Goal: Task Accomplishment & Management: Manage account settings

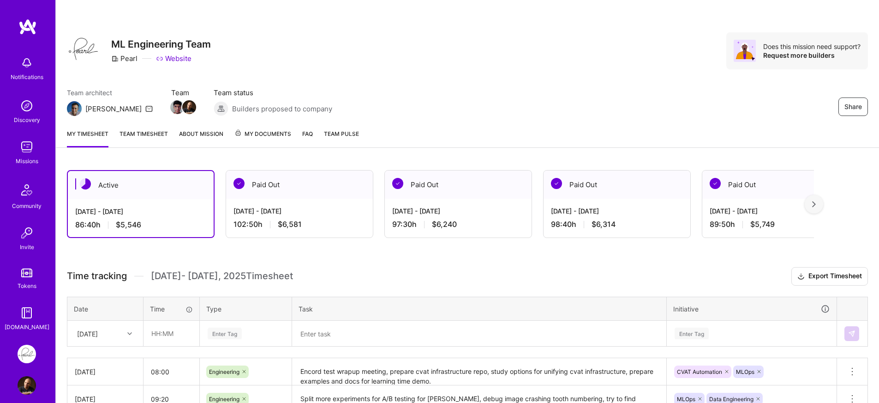
scroll to position [155, 0]
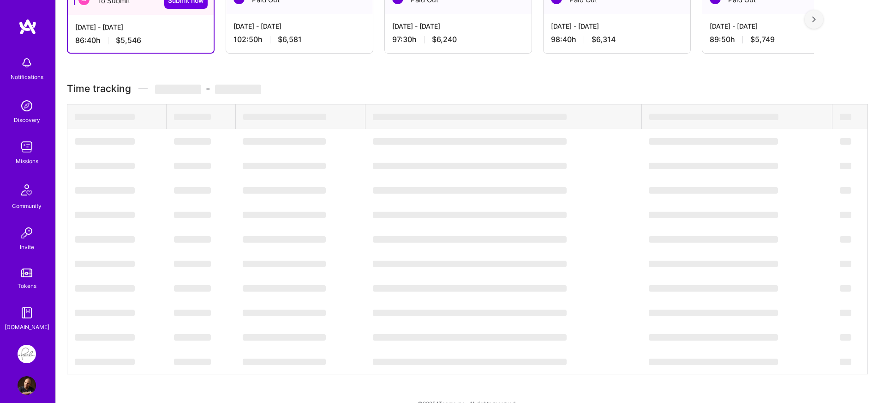
scroll to position [201, 0]
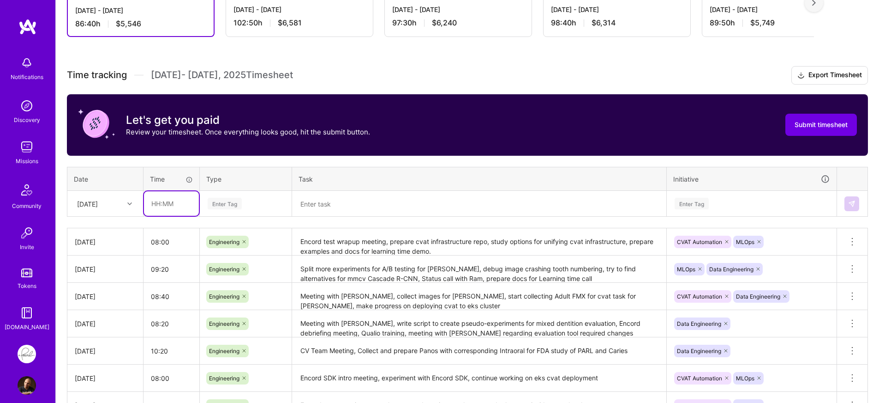
click at [180, 206] on input "text" at bounding box center [171, 203] width 55 height 24
type input "09:00"
click at [102, 209] on div "[DATE]" at bounding box center [97, 203] width 51 height 15
click at [92, 348] on div "[DATE]" at bounding box center [105, 347] width 75 height 17
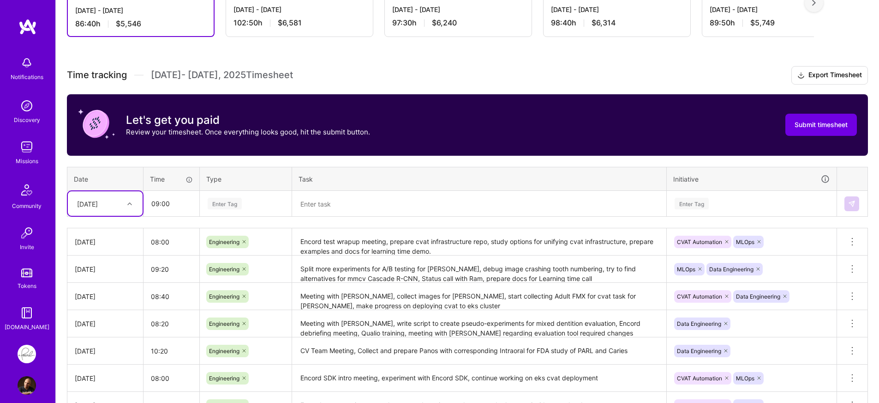
click at [259, 204] on div "Enter Tag" at bounding box center [246, 204] width 78 height 12
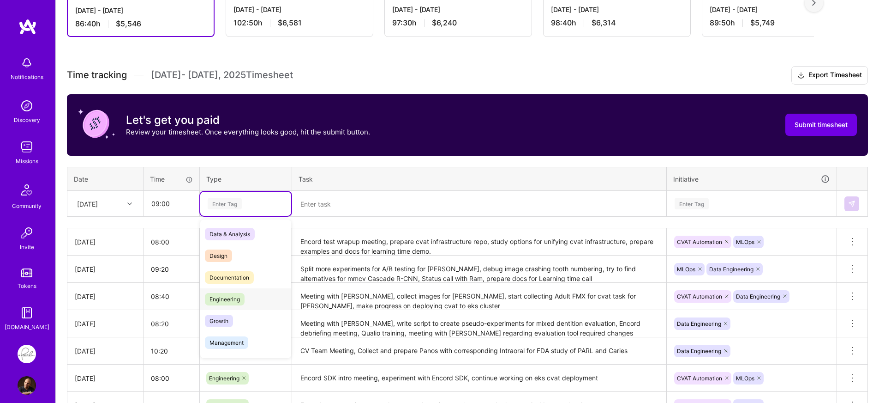
click at [245, 304] on div "Engineering" at bounding box center [245, 299] width 91 height 22
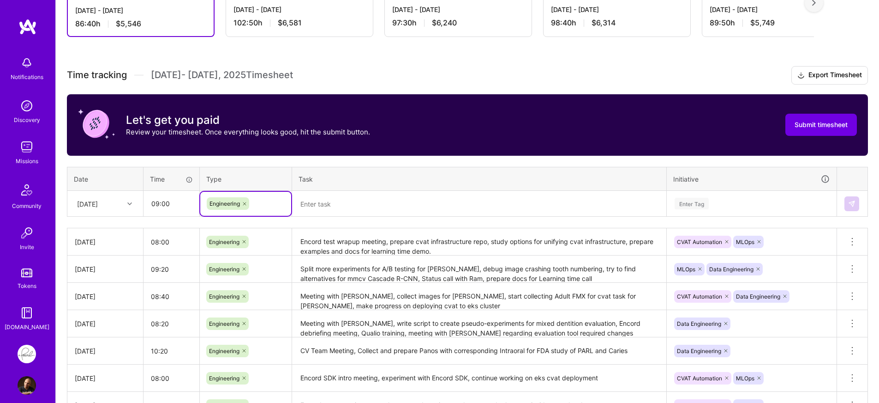
click at [391, 198] on textarea at bounding box center [479, 204] width 372 height 24
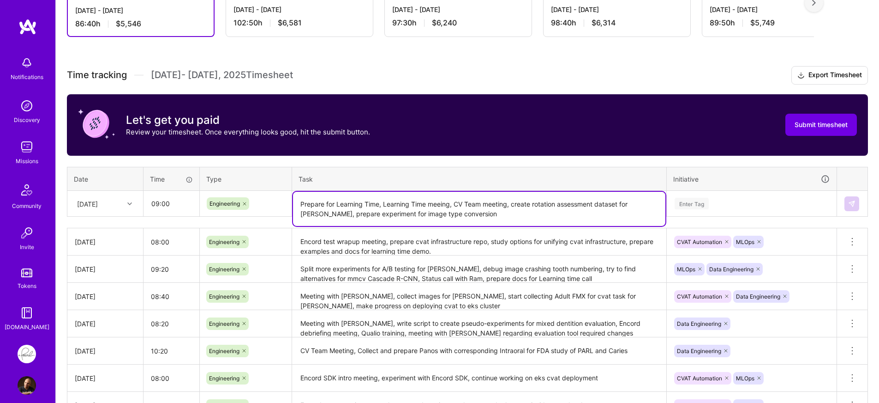
type textarea "Prepare for Learning Time, Learning Time meeing, CV Team meeting, create rotati…"
click at [739, 205] on div "Enter Tag" at bounding box center [751, 204] width 169 height 24
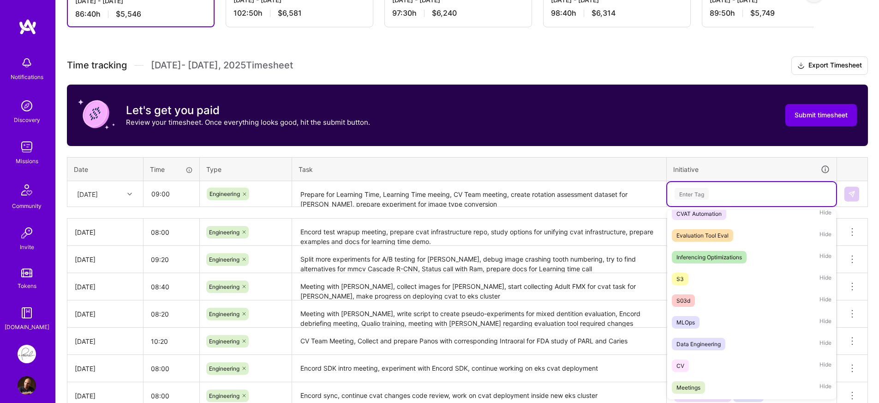
scroll to position [100, 0]
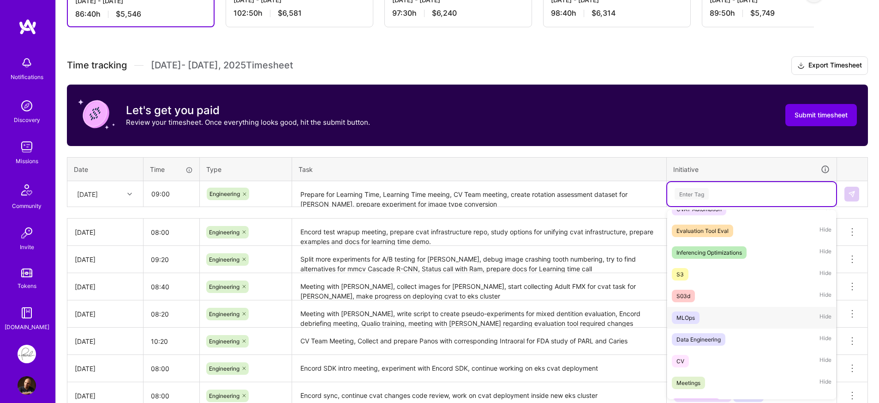
click at [719, 316] on div "MLOps Hide" at bounding box center [751, 317] width 169 height 22
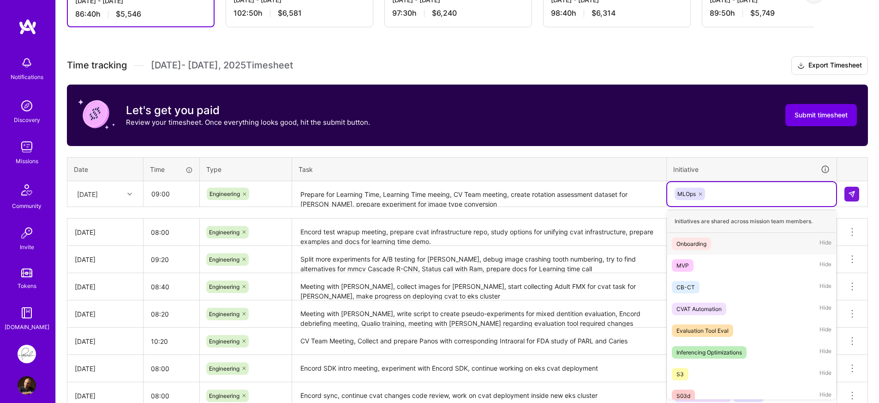
click at [763, 204] on div "MLOps" at bounding box center [751, 194] width 169 height 24
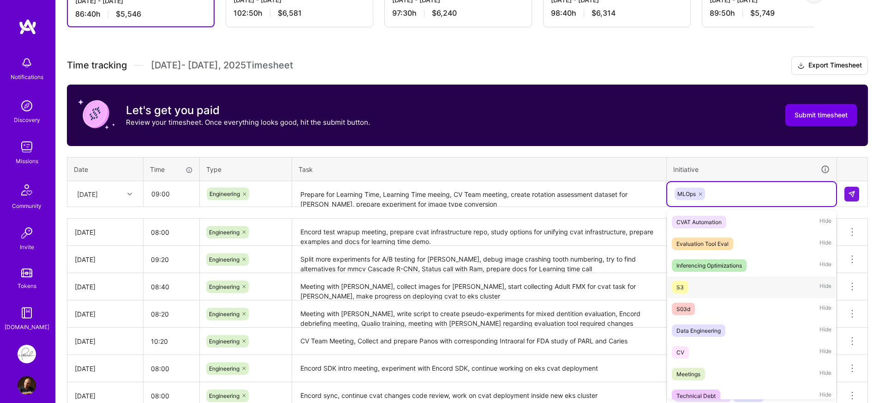
scroll to position [166, 0]
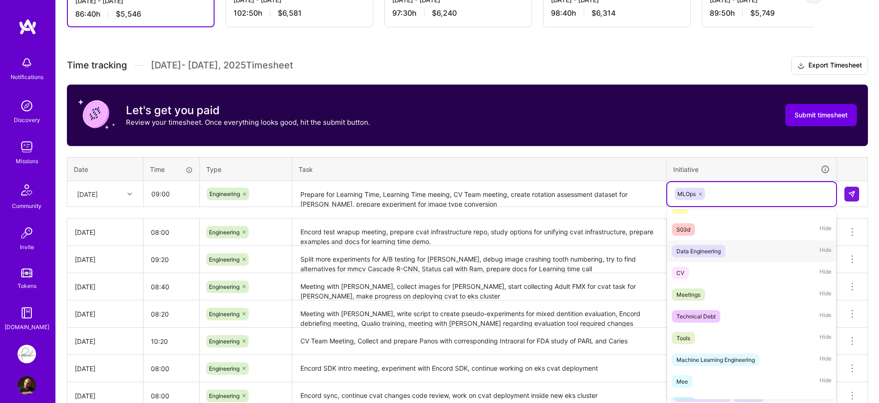
click at [723, 252] on span "Data Engineering" at bounding box center [699, 251] width 54 height 12
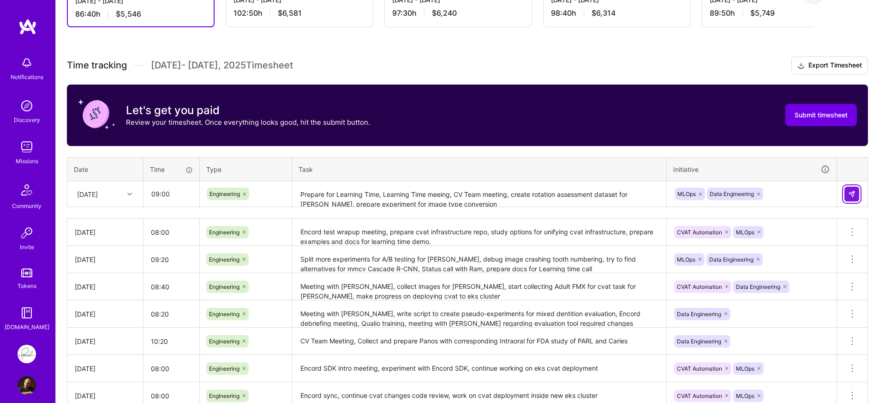
click at [849, 198] on button at bounding box center [852, 193] width 15 height 15
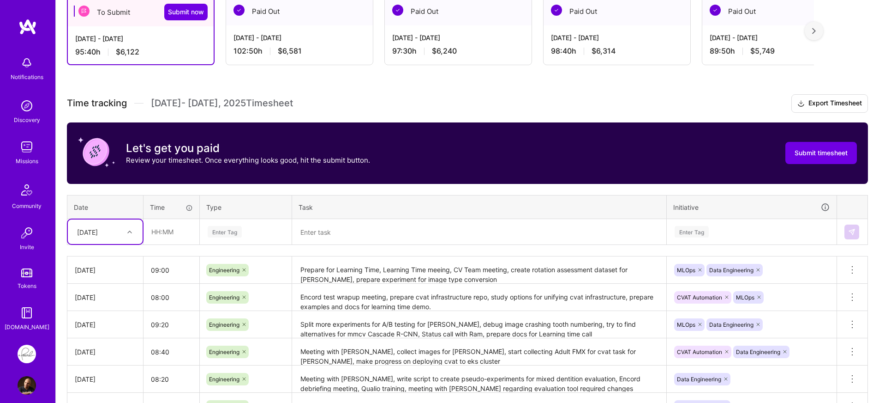
scroll to position [117, 0]
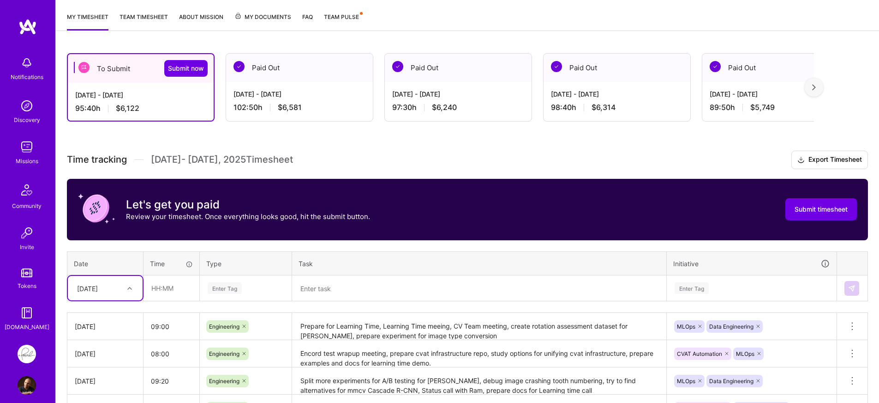
click at [513, 164] on h3 "Time tracking [DATE] - [DATE] Timesheet Export Timesheet" at bounding box center [467, 159] width 801 height 18
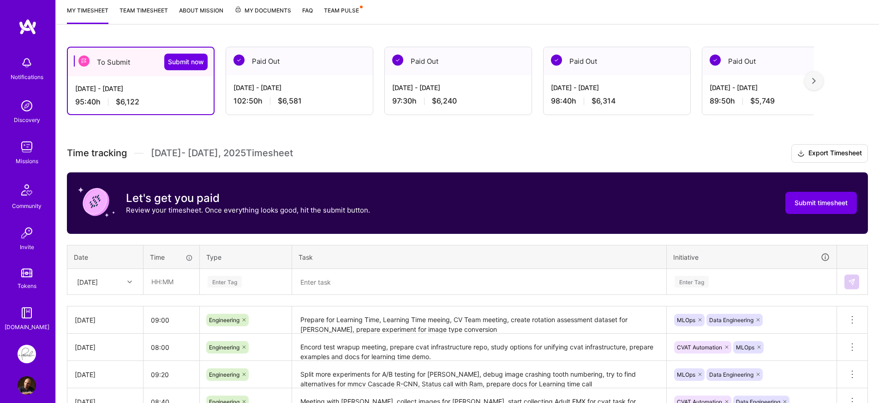
scroll to position [122, 0]
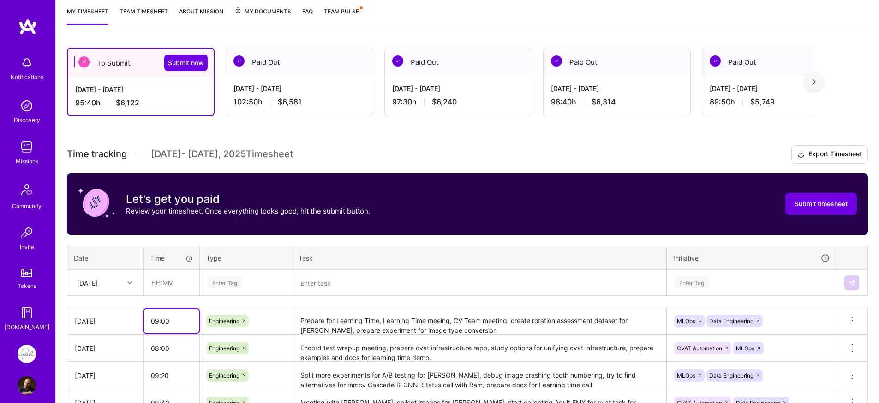
click at [156, 323] on input "09:00" at bounding box center [172, 320] width 56 height 24
click at [324, 141] on div "To Submit Submit now [DATE] - [DATE] 95:40 h $6,122 Paid Out [DATE] - [DATE] 10…" at bounding box center [467, 356] width 823 height 640
click at [188, 64] on span "Submit now" at bounding box center [186, 62] width 36 height 9
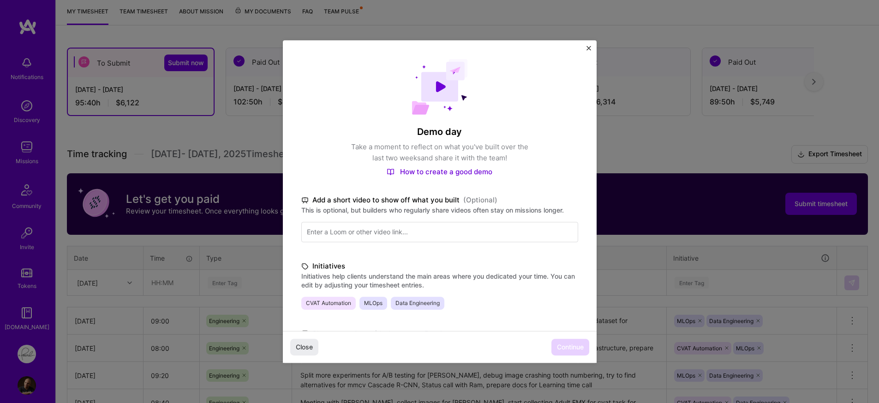
scroll to position [169, 0]
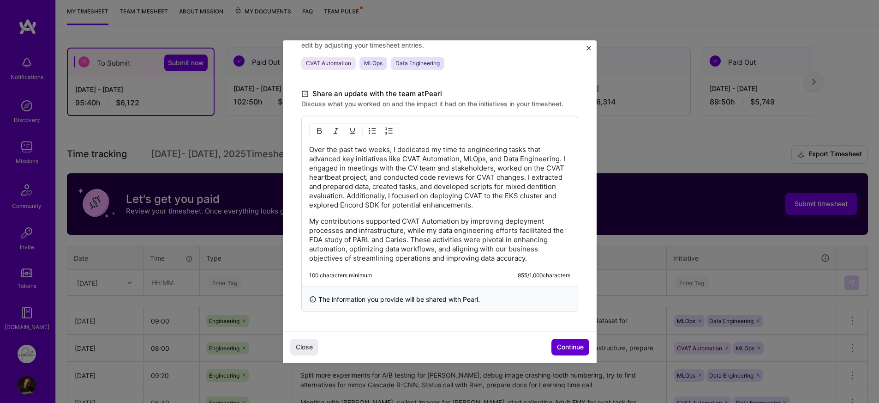
click at [560, 344] on span "Continue" at bounding box center [570, 346] width 27 height 9
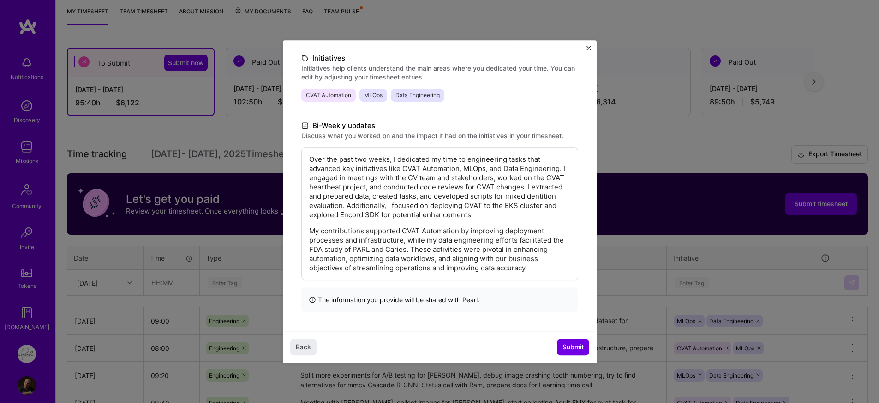
scroll to position [125, 0]
click at [558, 342] on button "Submit" at bounding box center [573, 346] width 32 height 17
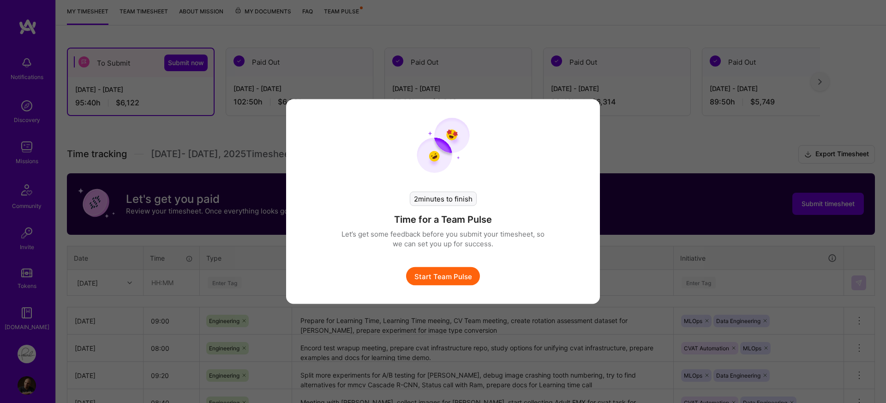
click at [458, 277] on button "Start Team Pulse" at bounding box center [443, 276] width 74 height 18
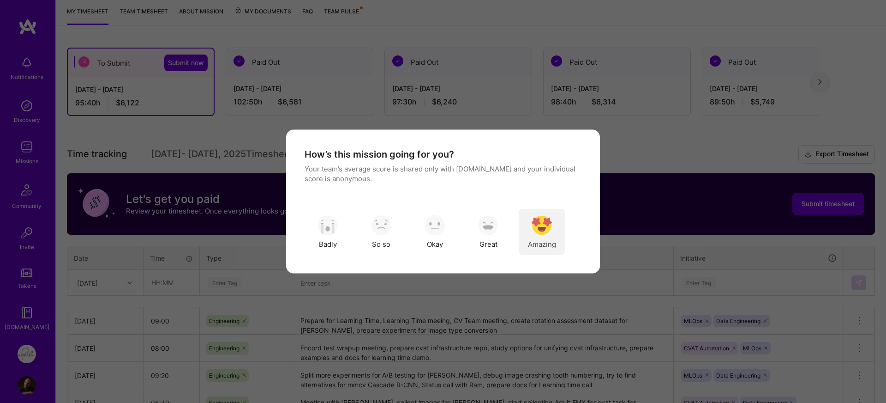
click at [533, 234] on img "modal" at bounding box center [542, 225] width 20 height 20
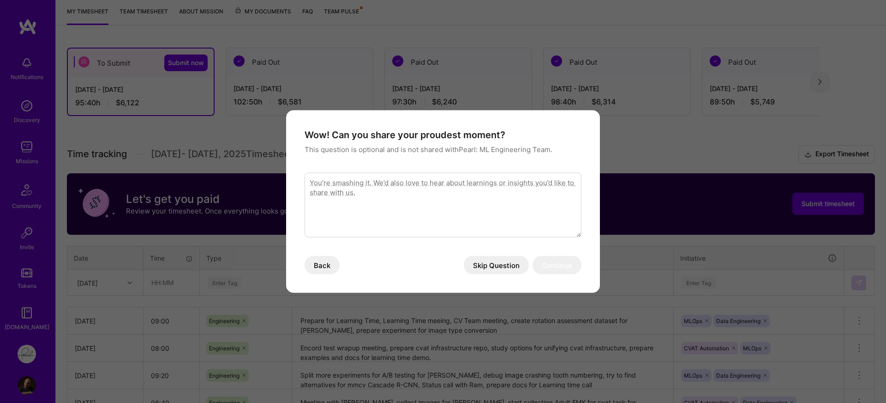
click at [515, 265] on button "Skip Question" at bounding box center [496, 265] width 65 height 18
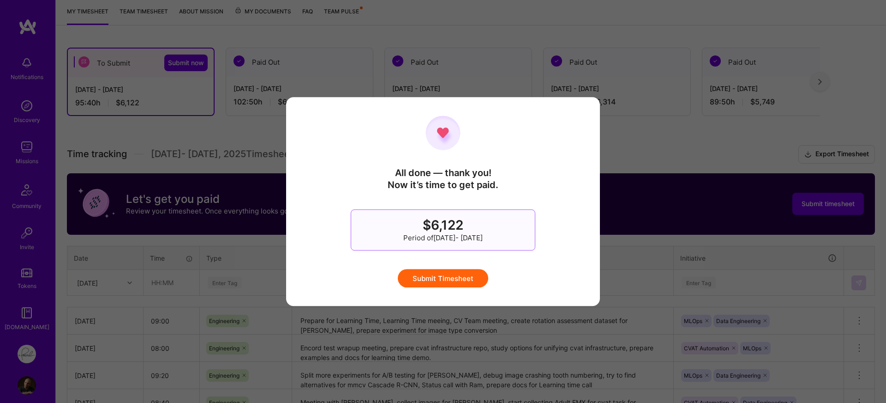
click at [462, 278] on button "Submit Timesheet" at bounding box center [443, 278] width 90 height 18
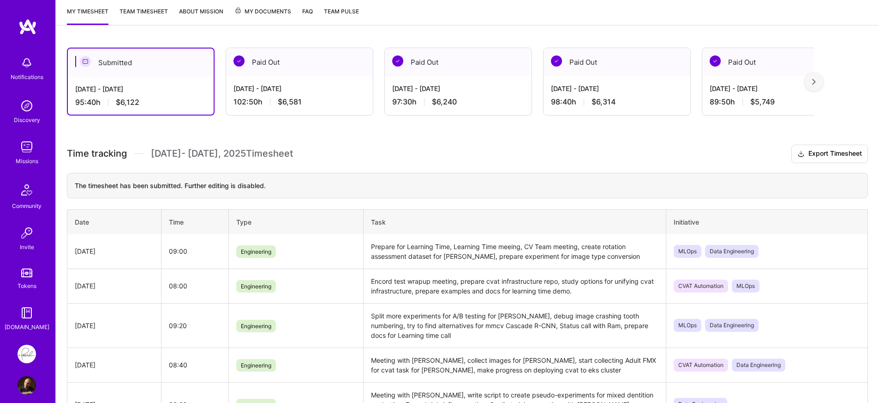
click at [330, 163] on div "Time tracking [DATE] - [DATE] Timesheet Export Timesheet The timesheet has been…" at bounding box center [467, 406] width 801 height 524
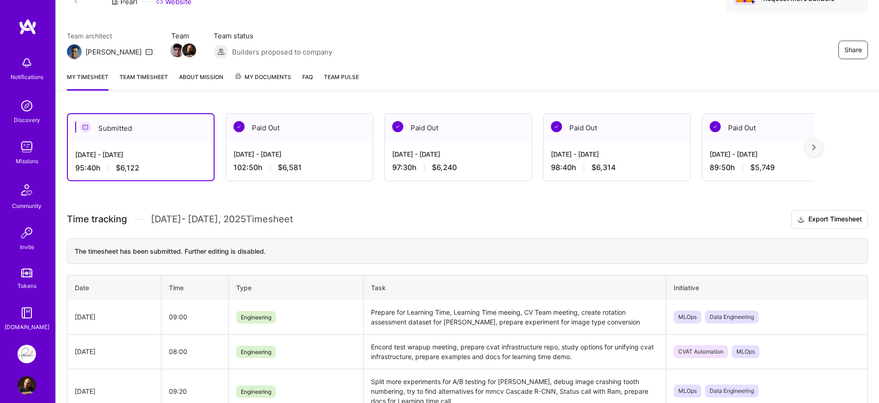
scroll to position [0, 0]
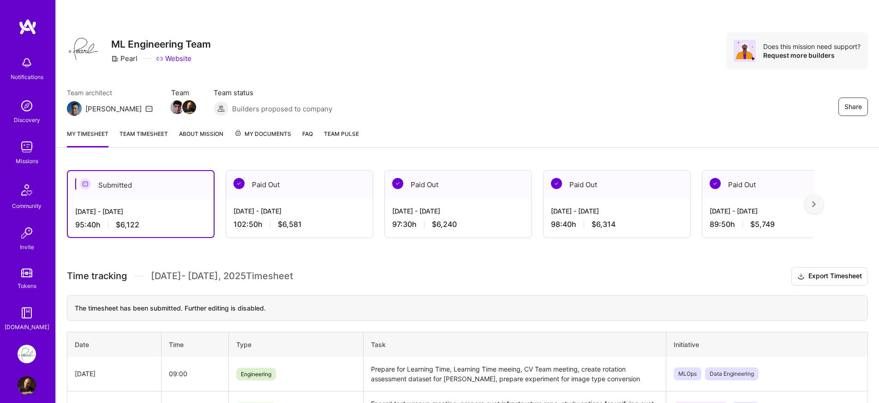
click at [264, 138] on span "My Documents" at bounding box center [262, 134] width 57 height 10
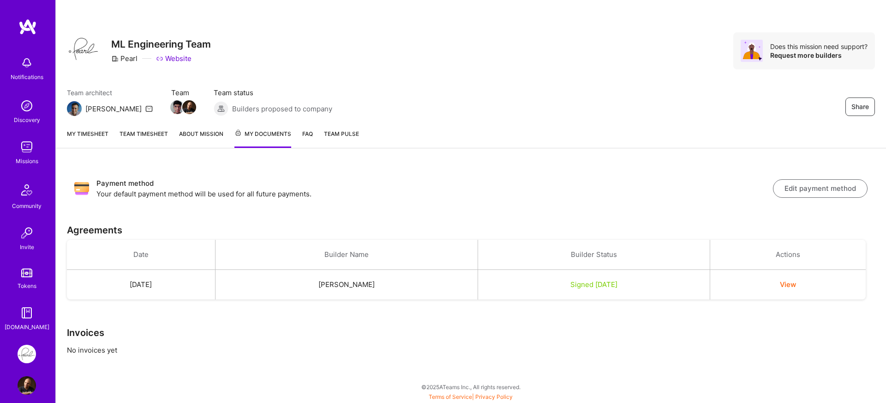
click at [167, 159] on div "Payment method Your default payment method will be used for all future payments…" at bounding box center [471, 271] width 830 height 224
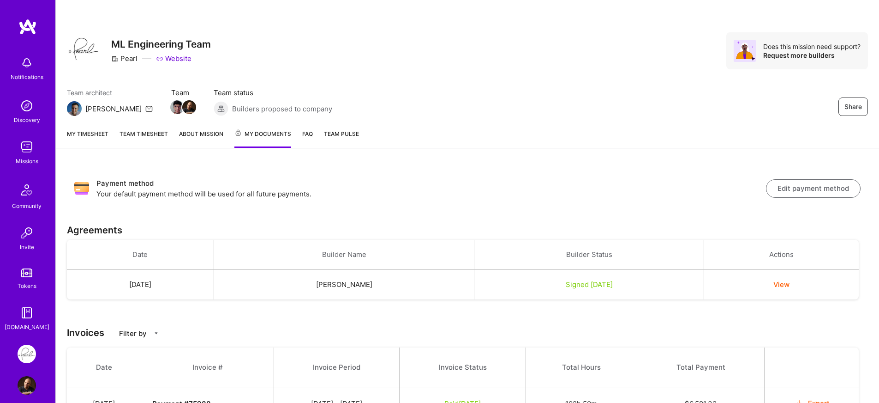
click at [180, 144] on link "About Mission" at bounding box center [201, 138] width 44 height 19
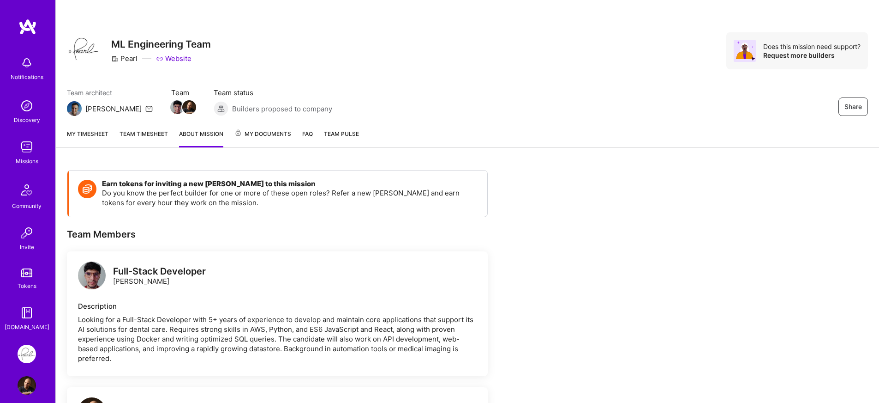
click at [148, 136] on link "Team timesheet" at bounding box center [144, 138] width 48 height 18
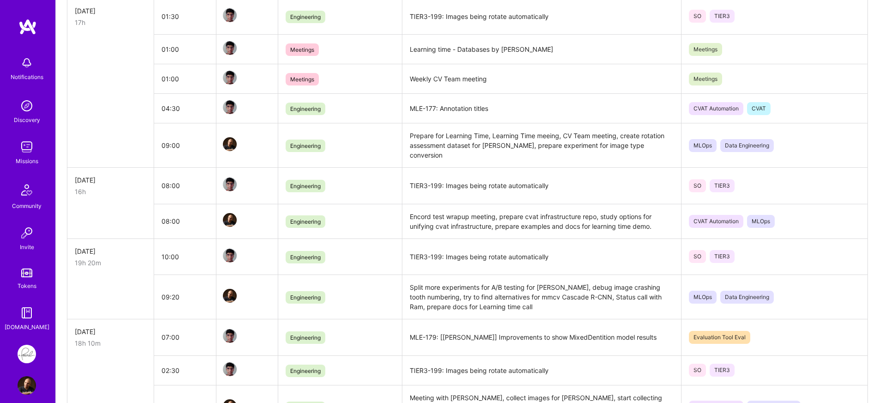
scroll to position [238, 0]
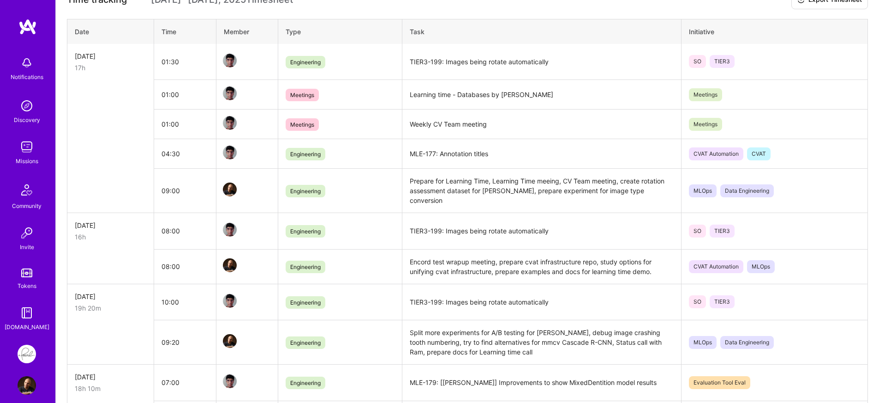
click at [144, 150] on td at bounding box center [110, 154] width 87 height 30
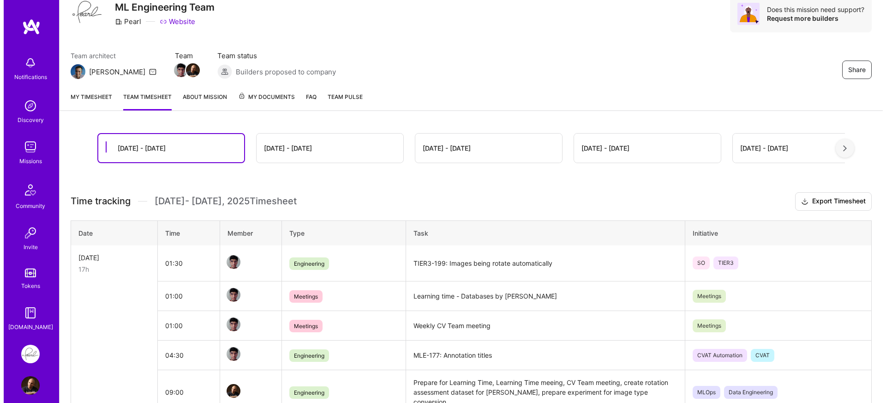
scroll to position [0, 0]
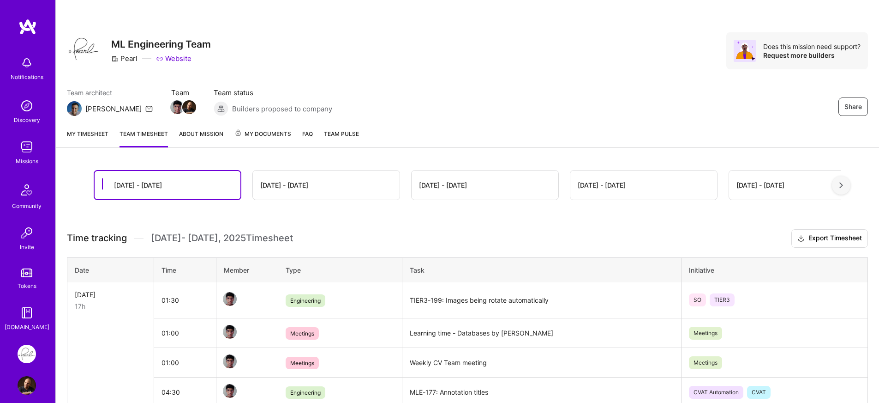
click at [82, 131] on link "My timesheet" at bounding box center [88, 138] width 42 height 18
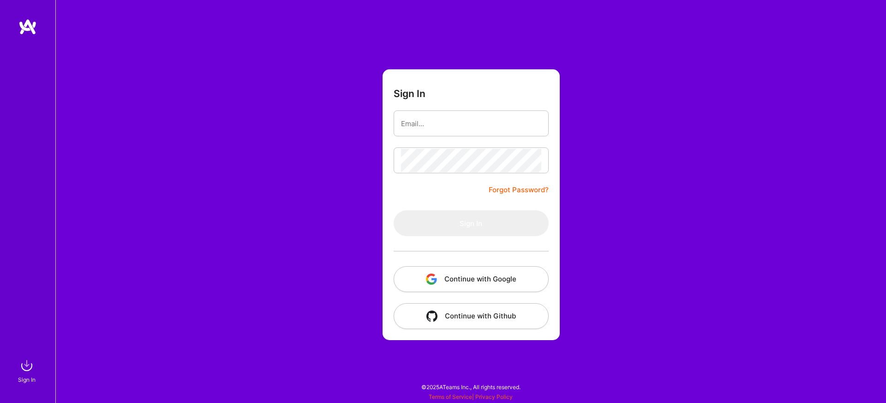
click at [427, 288] on button "Continue with Google" at bounding box center [471, 279] width 155 height 26
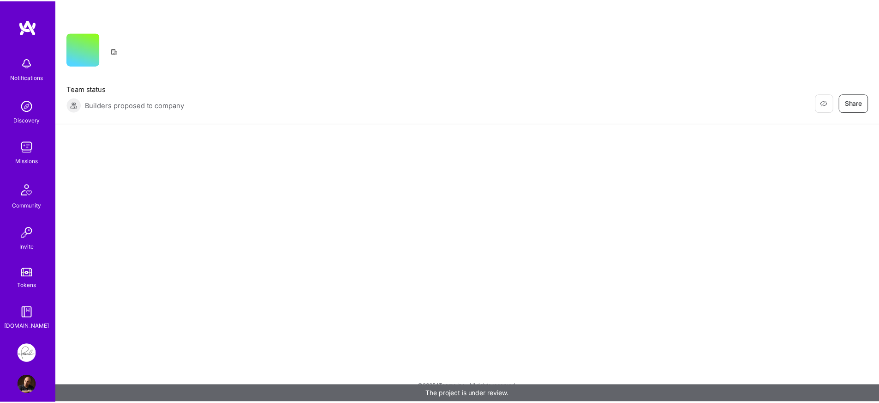
scroll to position [4, 0]
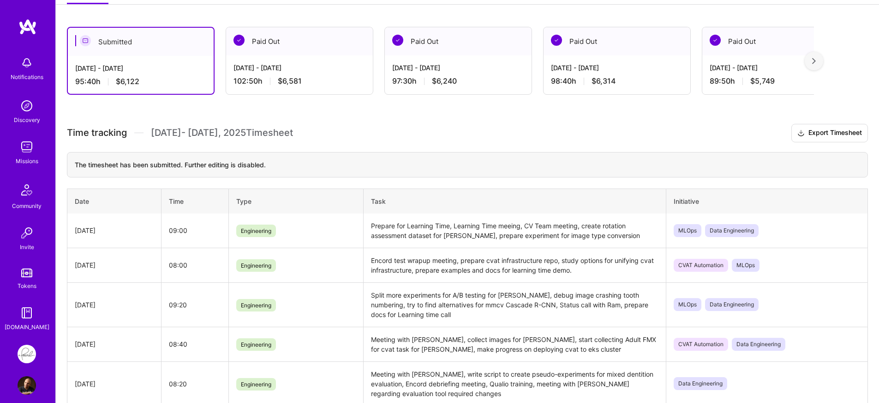
scroll to position [155, 0]
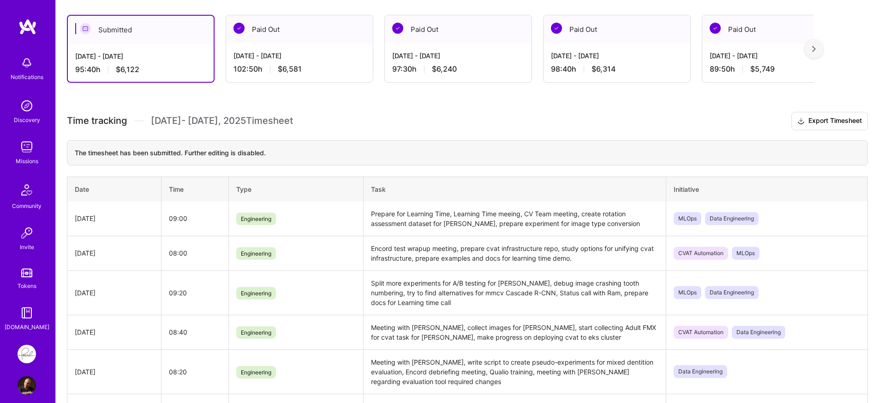
click at [138, 95] on div "Submitted [DATE] - [DATE] 95:40 h $6,122 Paid Out [DATE] - [DATE] 102:50 h $6,5…" at bounding box center [467, 343] width 823 height 678
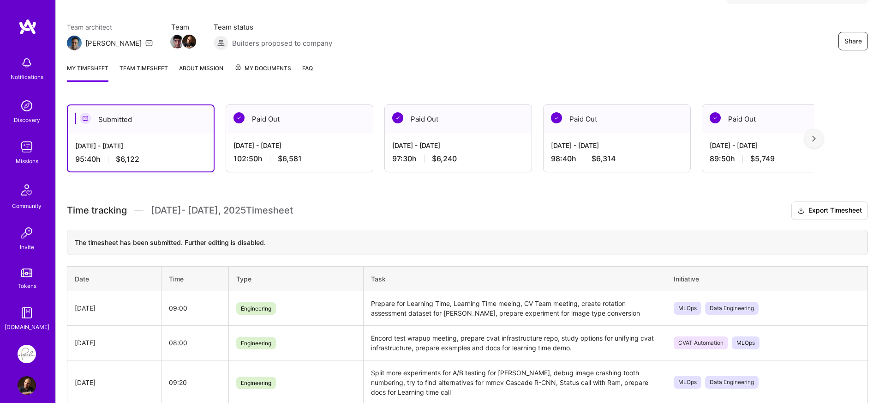
scroll to position [0, 0]
